Goal: Task Accomplishment & Management: Manage account settings

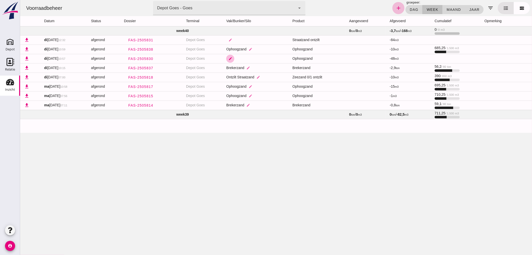
click at [232, 57] on icon "edit" at bounding box center [230, 59] width 4 height 4
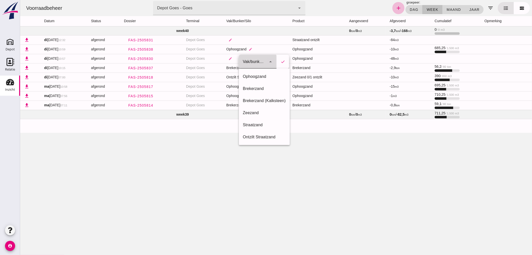
click at [270, 60] on icon "arrow_drop_down" at bounding box center [270, 62] width 6 height 6
click at [265, 75] on div "Ophoogzand" at bounding box center [264, 76] width 43 height 6
type input "38"
click at [280, 59] on button "check" at bounding box center [283, 61] width 13 height 11
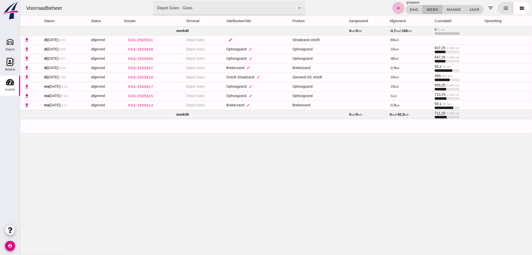
click at [232, 39] on icon "edit" at bounding box center [230, 40] width 4 height 4
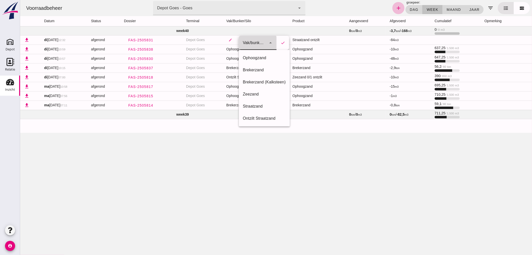
click at [273, 41] on icon "arrow_drop_down" at bounding box center [270, 43] width 6 height 6
click at [263, 117] on div "Ontzilt Straatzand" at bounding box center [264, 118] width 43 height 6
type input "304"
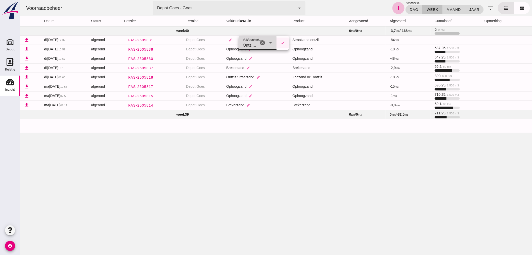
click at [285, 41] on icon "check" at bounding box center [283, 43] width 5 height 5
click at [291, 153] on div "Voorraadbeheer terminal Depot Goes - Goes 8d49d884-38cb-411c-a66c-fafb858bb749 …" at bounding box center [276, 127] width 512 height 255
click at [10, 46] on div "Depot" at bounding box center [10, 49] width 9 height 7
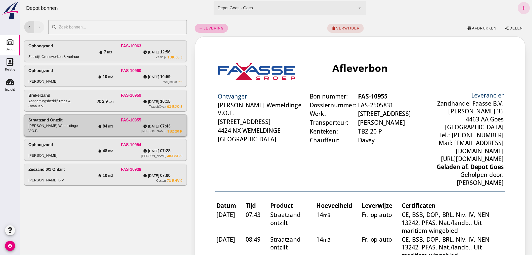
click at [72, 125] on div "Straatzand ontzilt [PERSON_NAME] Wemeldinge V.O.F." at bounding box center [53, 125] width 51 height 16
click at [206, 26] on span "add levering" at bounding box center [211, 28] width 25 height 5
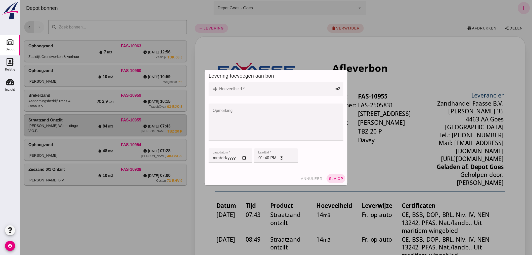
click at [225, 89] on input "Hoeveelheid *" at bounding box center [276, 89] width 117 height 14
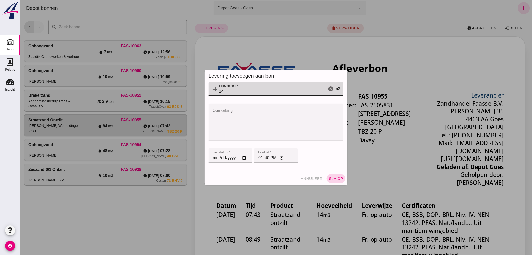
type input "14"
click at [330, 176] on button "sla op" at bounding box center [336, 178] width 19 height 9
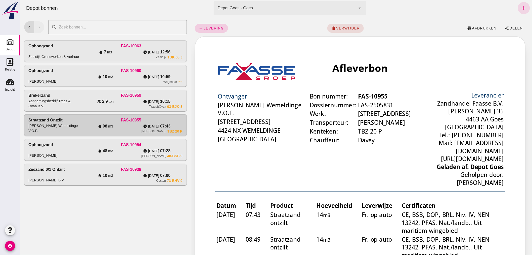
click at [210, 26] on span "levering" at bounding box center [213, 28] width 21 height 4
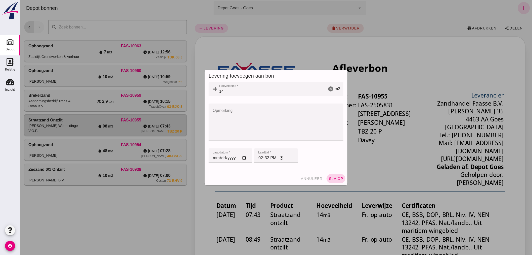
click at [334, 178] on span "sla op" at bounding box center [336, 178] width 15 height 4
